Goal: Check status: Check status

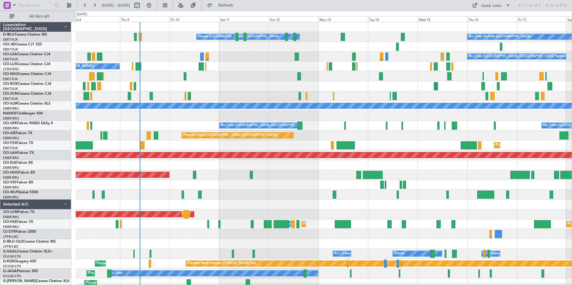
click at [104, 172] on div "No Crew Kortrijk-[GEOGRAPHIC_DATA] Owner [GEOGRAPHIC_DATA]-[GEOGRAPHIC_DATA] No…" at bounding box center [324, 224] width 496 height 404
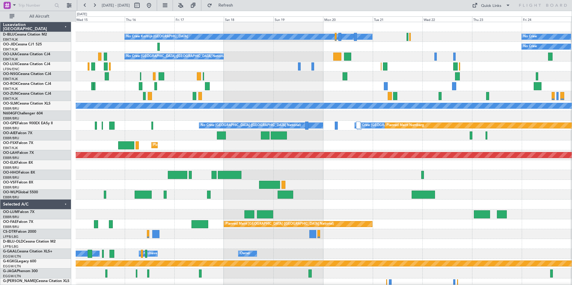
click at [73, 168] on div "No Crew Kortrijk-[GEOGRAPHIC_DATA] No Crew Owner [GEOGRAPHIC_DATA]-[GEOGRAPHIC_…" at bounding box center [286, 148] width 572 height 274
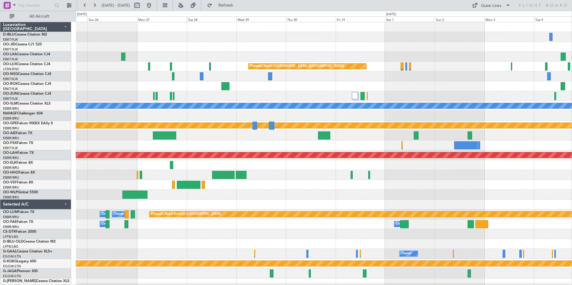
click at [81, 170] on div "No Crew Planned Maint [GEOGRAPHIC_DATA] ([GEOGRAPHIC_DATA]) No Crew Planned Mai…" at bounding box center [324, 224] width 496 height 404
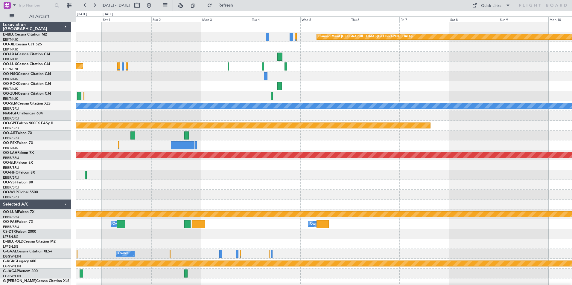
click at [129, 178] on div "Planned Maint [GEOGRAPHIC_DATA] ([GEOGRAPHIC_DATA]) Planned Maint [GEOGRAPHIC_D…" at bounding box center [324, 224] width 496 height 404
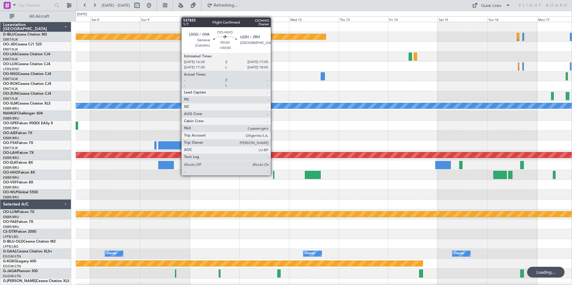
click at [273, 175] on div at bounding box center [273, 175] width 1 height 8
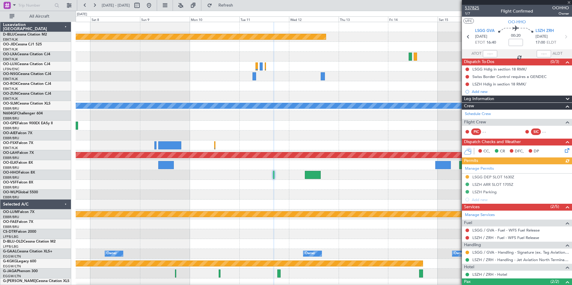
click at [475, 7] on span "537825" at bounding box center [472, 8] width 14 height 6
click at [310, 141] on div "Planned Maint [GEOGRAPHIC_DATA] ([GEOGRAPHIC_DATA]) Planned Maint [GEOGRAPHIC_D…" at bounding box center [324, 219] width 496 height 395
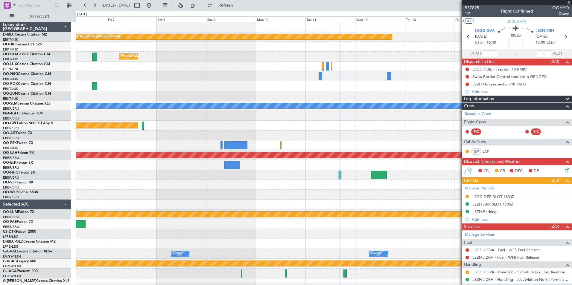
drag, startPoint x: 165, startPoint y: 9, endPoint x: 170, endPoint y: 11, distance: 5.5
click at [170, 11] on mat-tooltip-component "Go to [DATE]" at bounding box center [170, 18] width 31 height 16
click at [154, 9] on button at bounding box center [149, 6] width 10 height 10
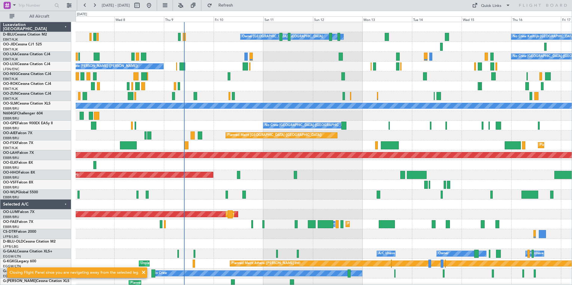
click at [311, 190] on div "Owner [GEOGRAPHIC_DATA]-[GEOGRAPHIC_DATA] No Crew Kortrijk-[GEOGRAPHIC_DATA] No…" at bounding box center [324, 209] width 496 height 375
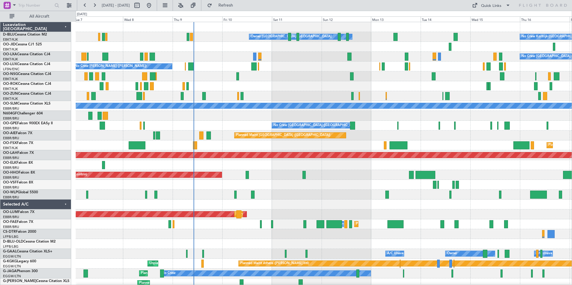
click at [261, 164] on div "No Crew Kortrijk-[GEOGRAPHIC_DATA] Owner [GEOGRAPHIC_DATA]-[GEOGRAPHIC_DATA] No…" at bounding box center [324, 224] width 496 height 404
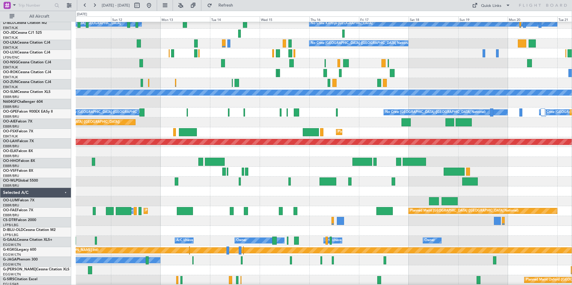
click at [253, 161] on div "Planned Maint Geneva (Cointrin)" at bounding box center [324, 162] width 496 height 10
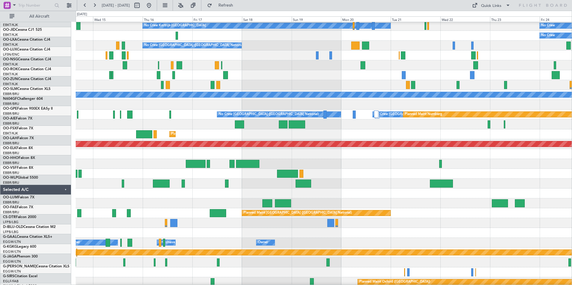
click at [297, 207] on div "Owner Melsbroek Air Base Owner [GEOGRAPHIC_DATA]" at bounding box center [324, 203] width 496 height 10
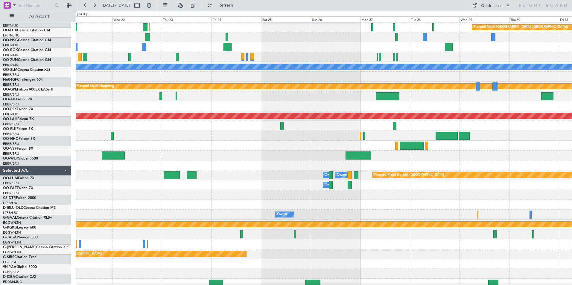
scroll to position [40, 0]
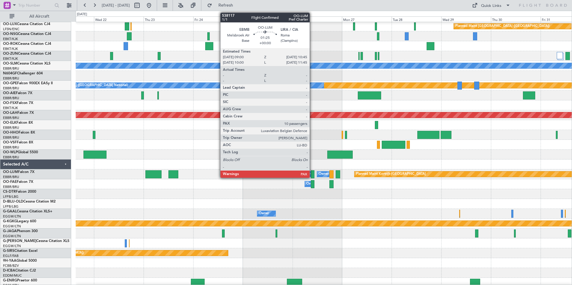
click at [312, 175] on div at bounding box center [313, 174] width 4 height 8
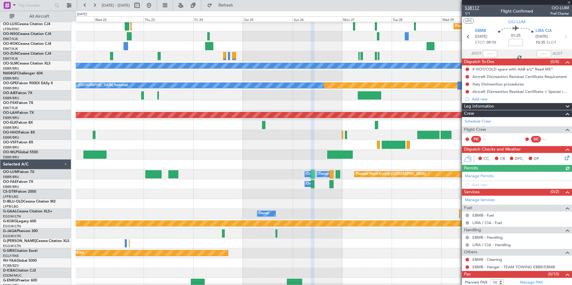
click at [476, 10] on span "538117" at bounding box center [472, 8] width 14 height 6
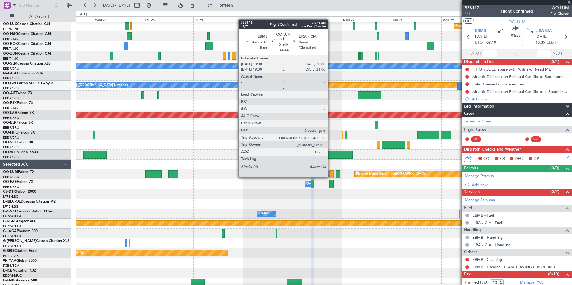
click at [330, 177] on div at bounding box center [331, 174] width 4 height 8
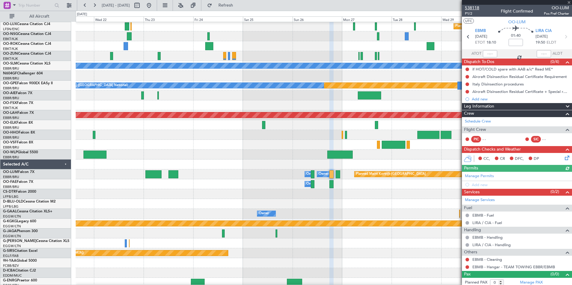
click at [469, 5] on span "538118" at bounding box center [472, 8] width 14 height 6
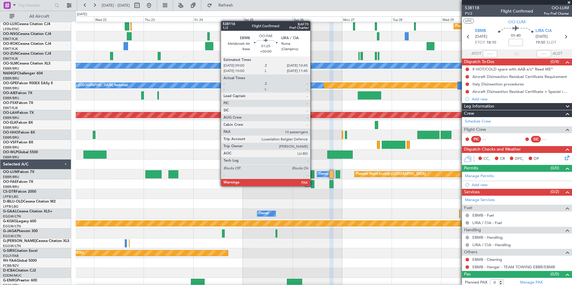
click at [312, 186] on div at bounding box center [313, 184] width 4 height 8
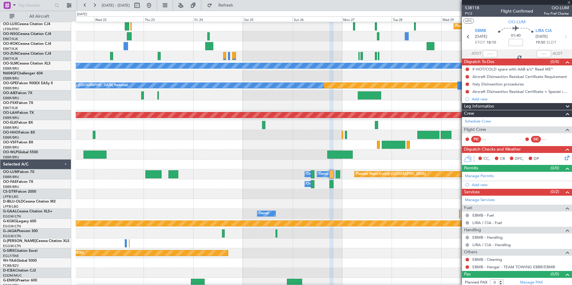
type input "10"
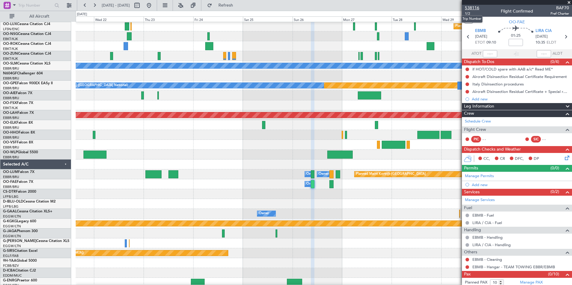
click at [469, 9] on span "538116" at bounding box center [472, 8] width 14 height 6
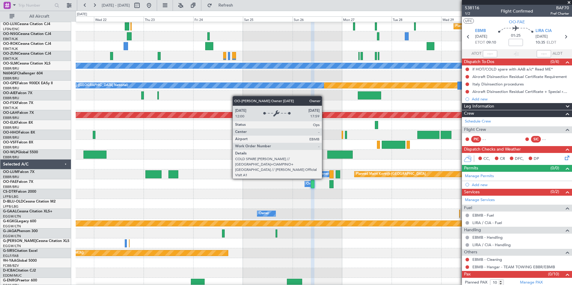
click at [324, 173] on div "Owner Melsbroek Air Base" at bounding box center [338, 174] width 41 height 9
